Goal: Transaction & Acquisition: Subscribe to service/newsletter

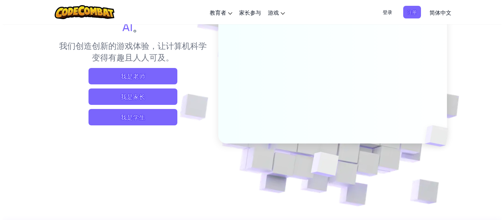
scroll to position [68, 0]
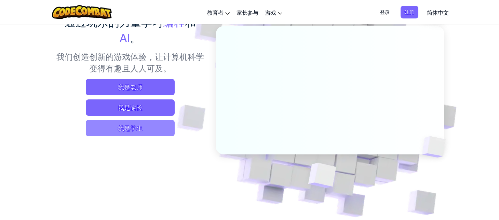
click at [157, 126] on span "我是学生" at bounding box center [130, 128] width 89 height 16
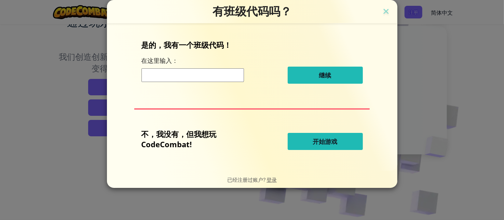
click at [341, 140] on button "开始游戏" at bounding box center [325, 141] width 75 height 17
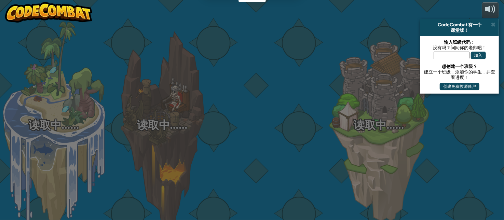
select select "zh-HANS"
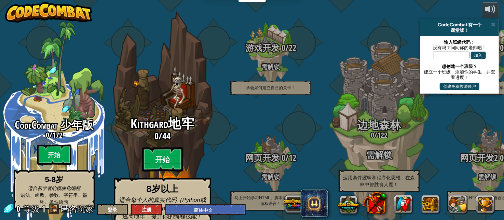
click at [173, 152] on btn "开始" at bounding box center [162, 159] width 41 height 25
select select "zh-HANS"
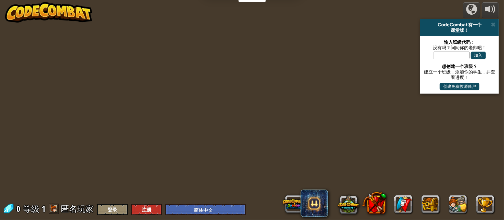
select select "zh-HANS"
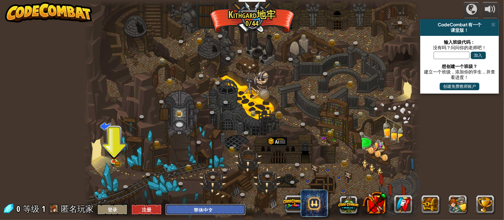
click at [196, 206] on select "English ([GEOGRAPHIC_DATA]) English ([GEOGRAPHIC_DATA]) 简体中文 繁體中文 русский españ…" at bounding box center [205, 209] width 80 height 11
click at [196, 209] on select "English ([GEOGRAPHIC_DATA]) English ([GEOGRAPHIC_DATA]) 简体中文 繁體中文 русский españ…" at bounding box center [205, 209] width 80 height 11
click at [109, 210] on button "登录" at bounding box center [112, 209] width 31 height 11
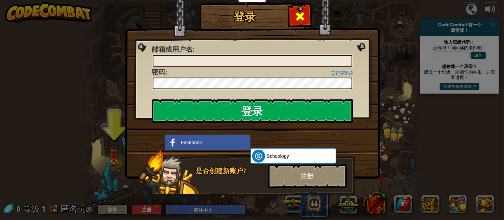
click at [298, 15] on span at bounding box center [300, 16] width 11 height 11
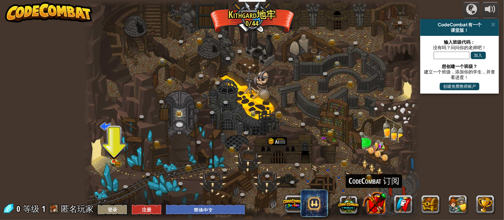
click at [372, 203] on button at bounding box center [374, 203] width 24 height 24
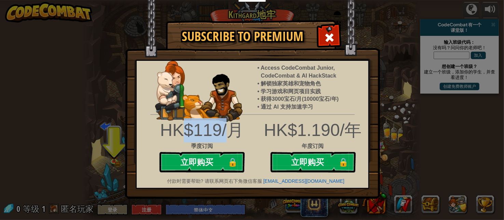
drag, startPoint x: 185, startPoint y: 131, endPoint x: 225, endPoint y: 129, distance: 40.7
click at [225, 129] on div "HK$119/月" at bounding box center [202, 130] width 91 height 24
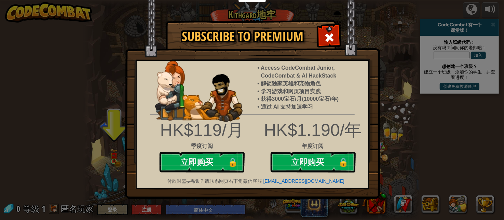
click at [261, 142] on div "HK$1.190/年" at bounding box center [253, 130] width 242 height 24
click at [330, 38] on span at bounding box center [329, 37] width 11 height 11
